Goal: Book appointment/travel/reservation

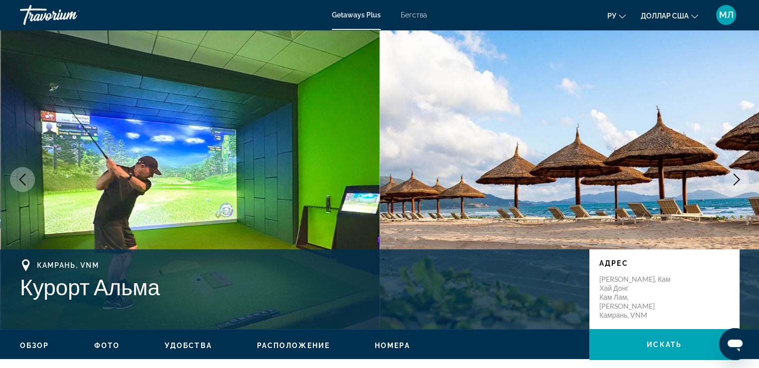
click at [413, 11] on font "Бегства" at bounding box center [414, 15] width 26 height 8
click at [422, 14] on font "Бегства" at bounding box center [414, 15] width 26 height 8
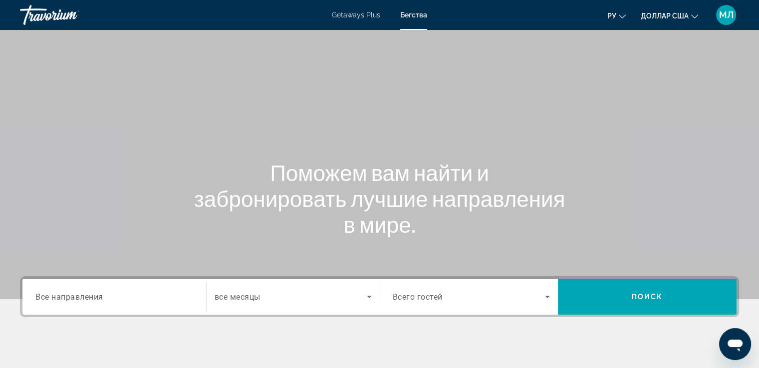
click at [103, 300] on span "Все направления" at bounding box center [69, 296] width 68 height 9
click at [103, 300] on input "Destination Все направления" at bounding box center [114, 297] width 158 height 12
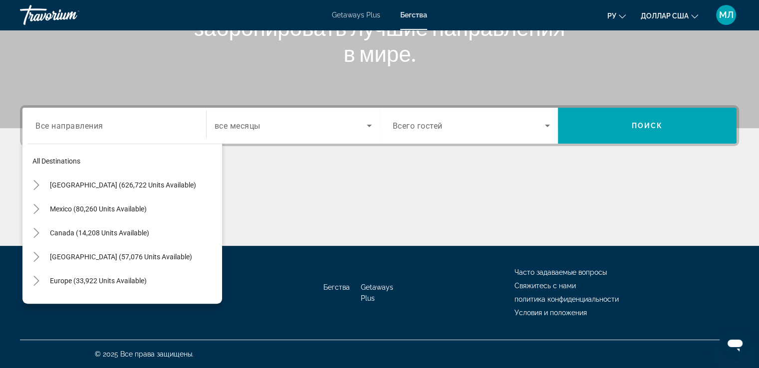
scroll to position [13, 0]
